Goal: Task Accomplishment & Management: Manage account settings

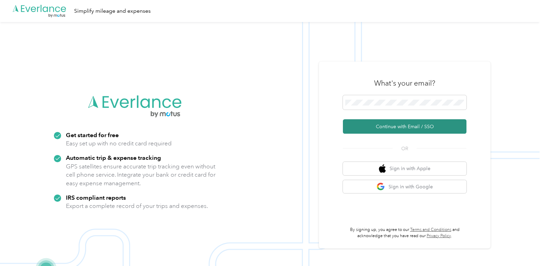
click at [407, 123] on button "Continue with Email / SSO" at bounding box center [405, 126] width 124 height 14
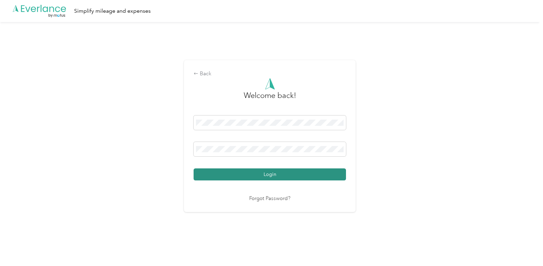
click at [257, 172] on button "Login" at bounding box center [270, 174] width 152 height 12
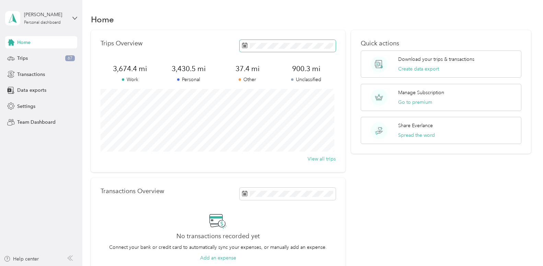
click at [245, 46] on rect at bounding box center [245, 46] width 1 height 1
click at [244, 45] on icon at bounding box center [244, 45] width 5 height 5
click at [244, 195] on icon at bounding box center [244, 192] width 5 height 5
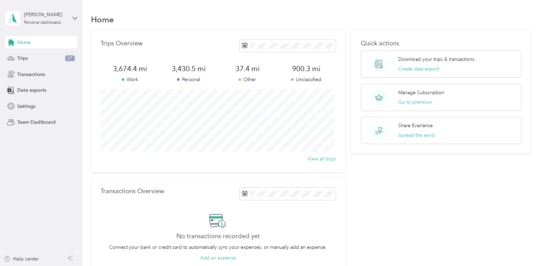
click at [359, 189] on div "Quick actions Download your trips & transactions Create data export Manage Subs…" at bounding box center [441, 150] width 180 height 241
click at [243, 195] on icon at bounding box center [244, 192] width 5 height 5
click at [244, 193] on icon at bounding box center [244, 192] width 5 height 5
click at [243, 47] on rect at bounding box center [243, 47] width 1 height 1
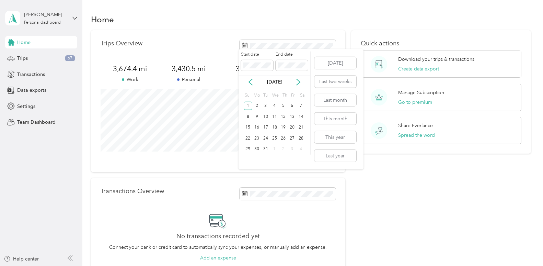
click at [362, 182] on div "Quick actions Download your trips & transactions Create data export Manage Subs…" at bounding box center [441, 150] width 180 height 241
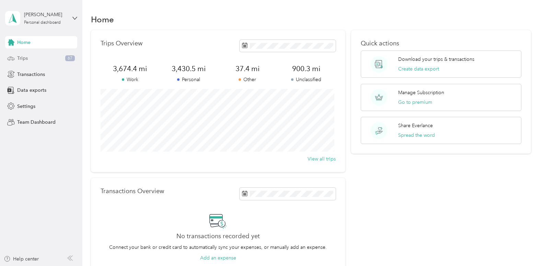
click at [21, 58] on span "Trips" at bounding box center [22, 58] width 11 height 7
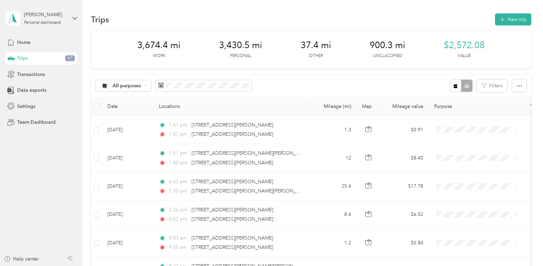
click at [72, 17] on div "[PERSON_NAME] Personal dashboard" at bounding box center [41, 18] width 72 height 24
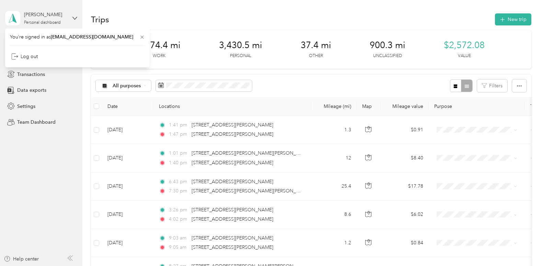
click at [72, 17] on div "[PERSON_NAME] Personal dashboard" at bounding box center [41, 18] width 72 height 24
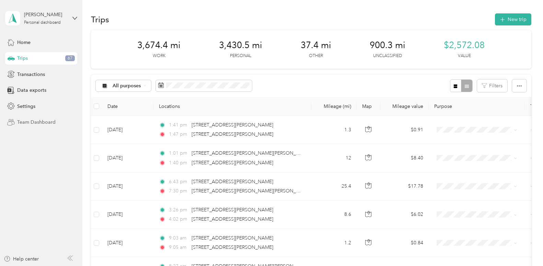
click at [23, 120] on span "Team Dashboard" at bounding box center [36, 121] width 38 height 7
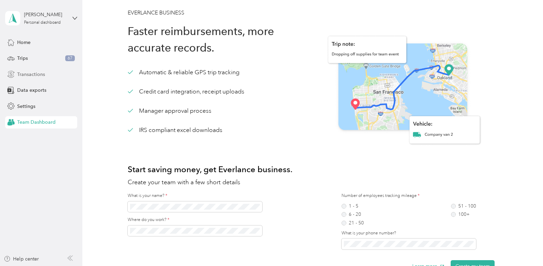
click at [38, 79] on div "Home Trips 67 Transactions Data exports Settings Team Dashboard" at bounding box center [41, 82] width 72 height 92
click at [34, 119] on span "Team Dashboard" at bounding box center [36, 121] width 38 height 7
click at [30, 39] on span "Home" at bounding box center [23, 42] width 13 height 7
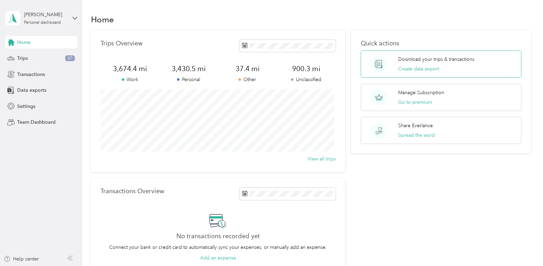
click at [451, 73] on div "Download your trips & transactions Create data export" at bounding box center [441, 63] width 161 height 27
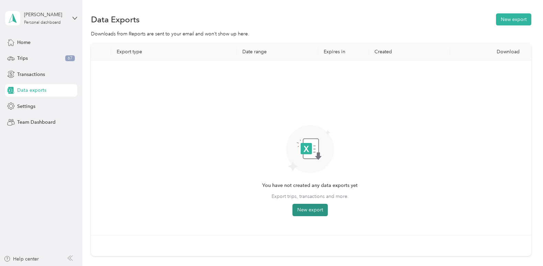
click at [317, 209] on button "New export" at bounding box center [309, 209] width 35 height 12
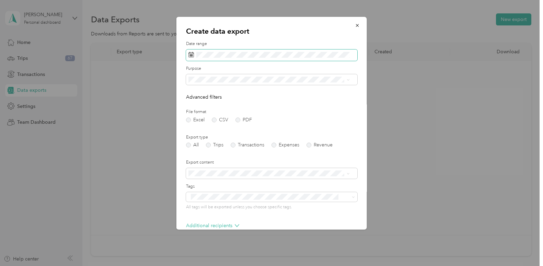
click at [191, 55] on rect at bounding box center [191, 55] width 1 height 1
click at [191, 54] on icon at bounding box center [190, 54] width 5 height 5
click at [191, 55] on rect at bounding box center [191, 55] width 1 height 1
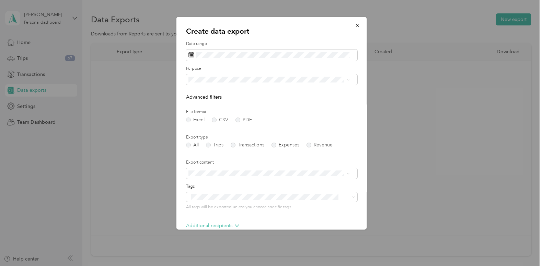
click at [349, 131] on form "Date range Purpose Advanced filters File format Excel CSV PDF Export type All T…" at bounding box center [271, 149] width 171 height 216
click at [193, 57] on span at bounding box center [190, 55] width 5 height 7
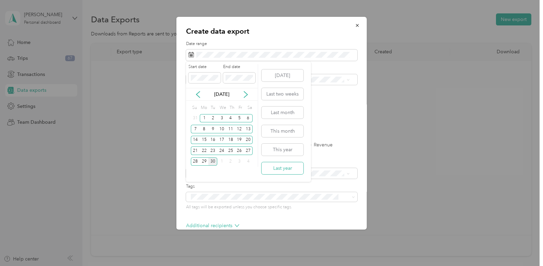
click at [279, 169] on button "Last year" at bounding box center [282, 168] width 42 height 12
click at [281, 170] on button "Last year" at bounding box center [282, 168] width 42 height 12
click at [278, 165] on button "Last year" at bounding box center [282, 168] width 42 height 12
click at [197, 94] on icon at bounding box center [197, 94] width 3 height 6
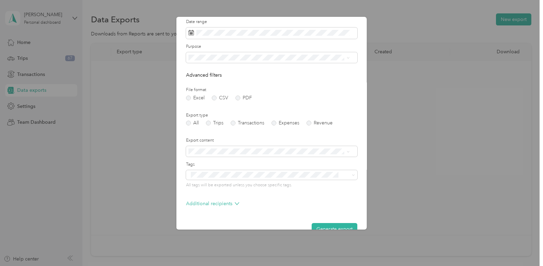
scroll to position [37, 0]
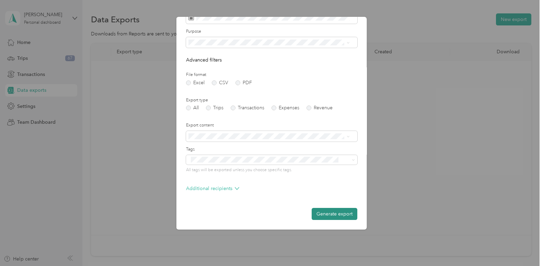
click at [315, 213] on button "Generate export" at bounding box center [335, 214] width 46 height 12
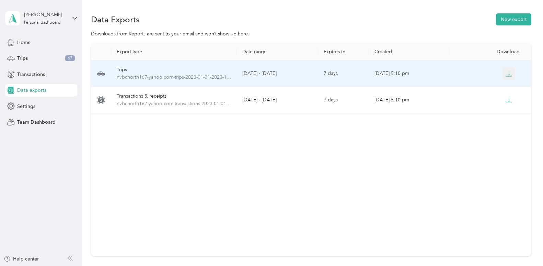
click at [508, 75] on icon "button" at bounding box center [509, 73] width 2 height 4
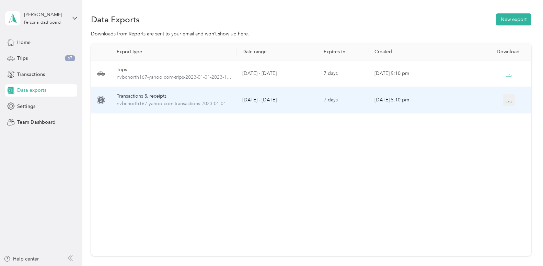
click at [504, 96] on button "button" at bounding box center [509, 100] width 12 height 12
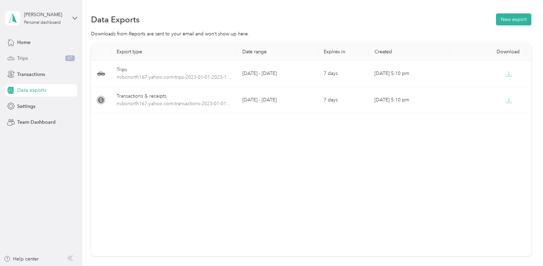
click at [21, 59] on span "Trips" at bounding box center [22, 58] width 11 height 7
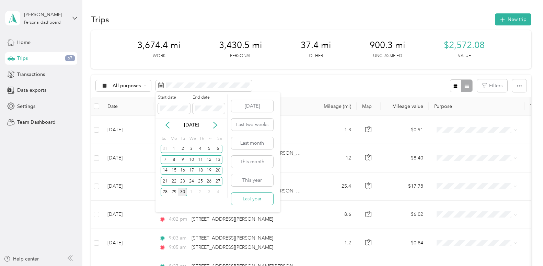
click at [254, 198] on button "Last year" at bounding box center [252, 198] width 42 height 12
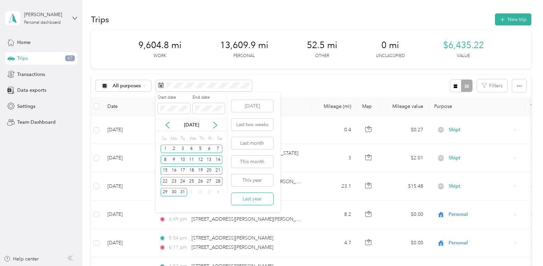
click at [249, 198] on button "Last year" at bounding box center [252, 198] width 42 height 12
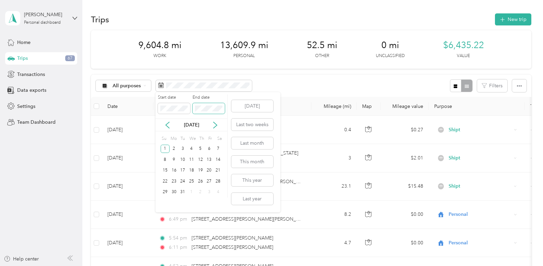
click at [223, 107] on span at bounding box center [208, 108] width 32 height 11
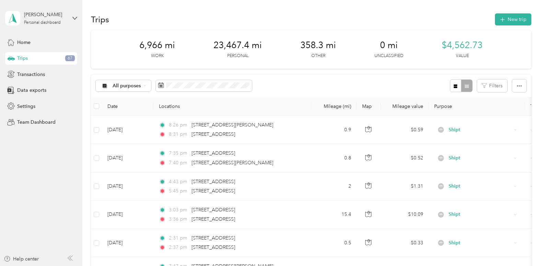
click at [302, 90] on div "All purposes Filters" at bounding box center [311, 85] width 440 height 22
click at [26, 90] on span "Data exports" at bounding box center [31, 89] width 29 height 7
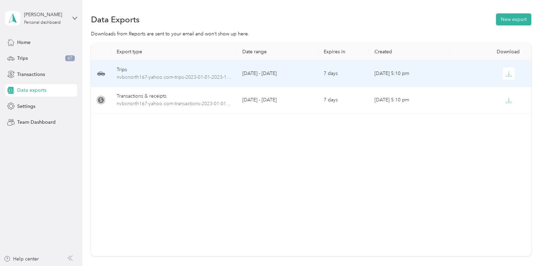
click at [157, 71] on div "Trips" at bounding box center [174, 70] width 115 height 8
click at [505, 74] on icon "button" at bounding box center [508, 74] width 6 height 6
